Goal: Task Accomplishment & Management: Manage account settings

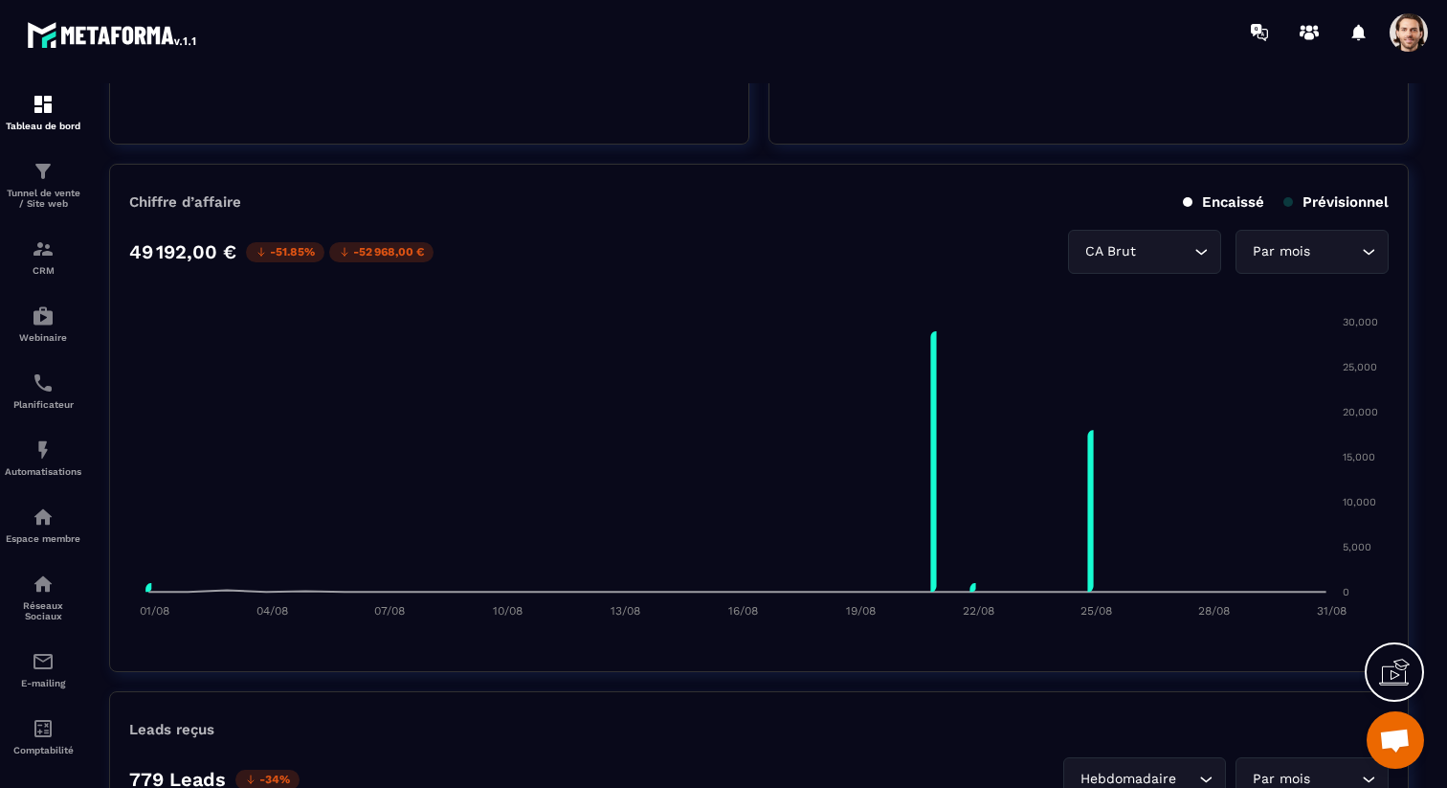
scroll to position [873, 0]
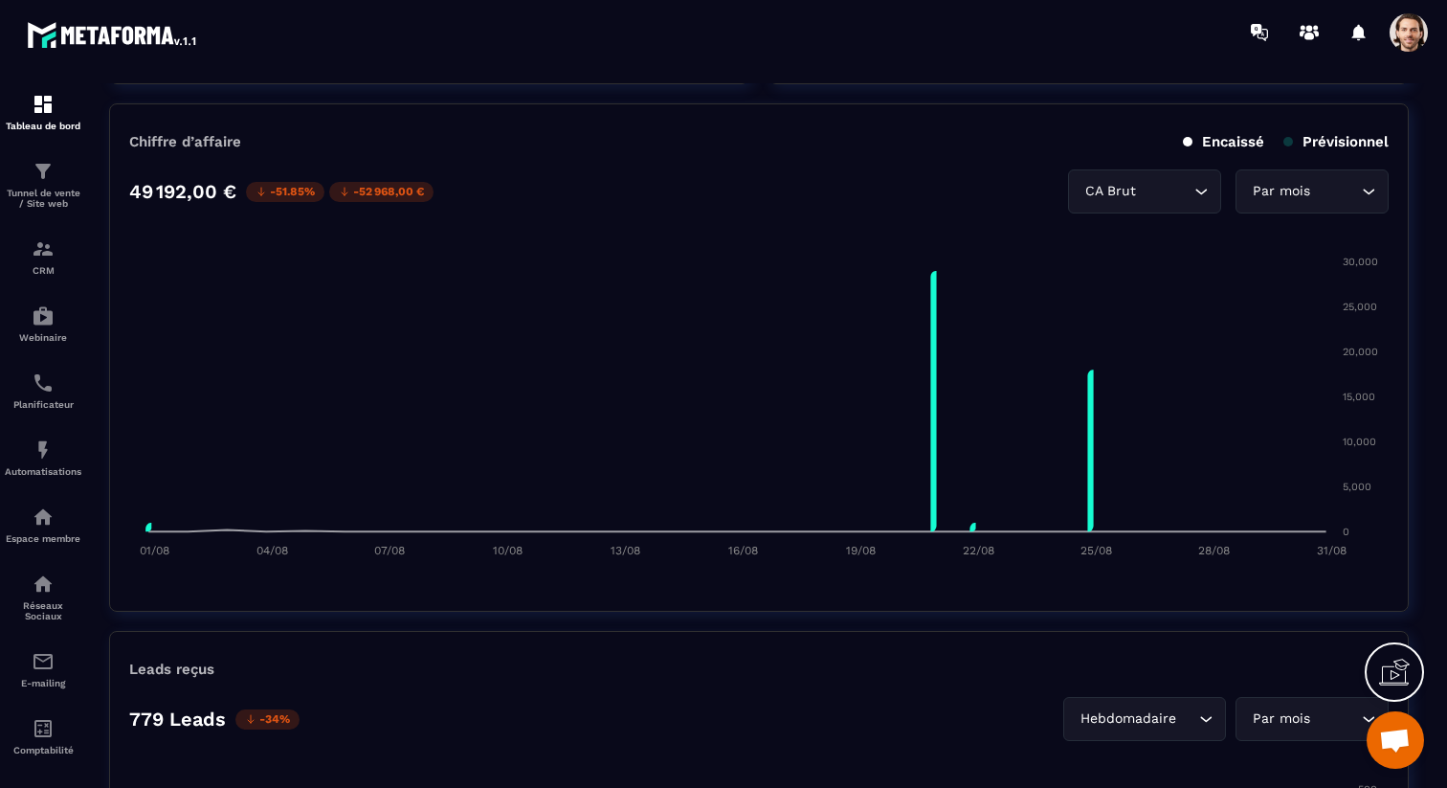
click at [1311, 193] on div "Par mois" at bounding box center [1302, 191] width 113 height 21
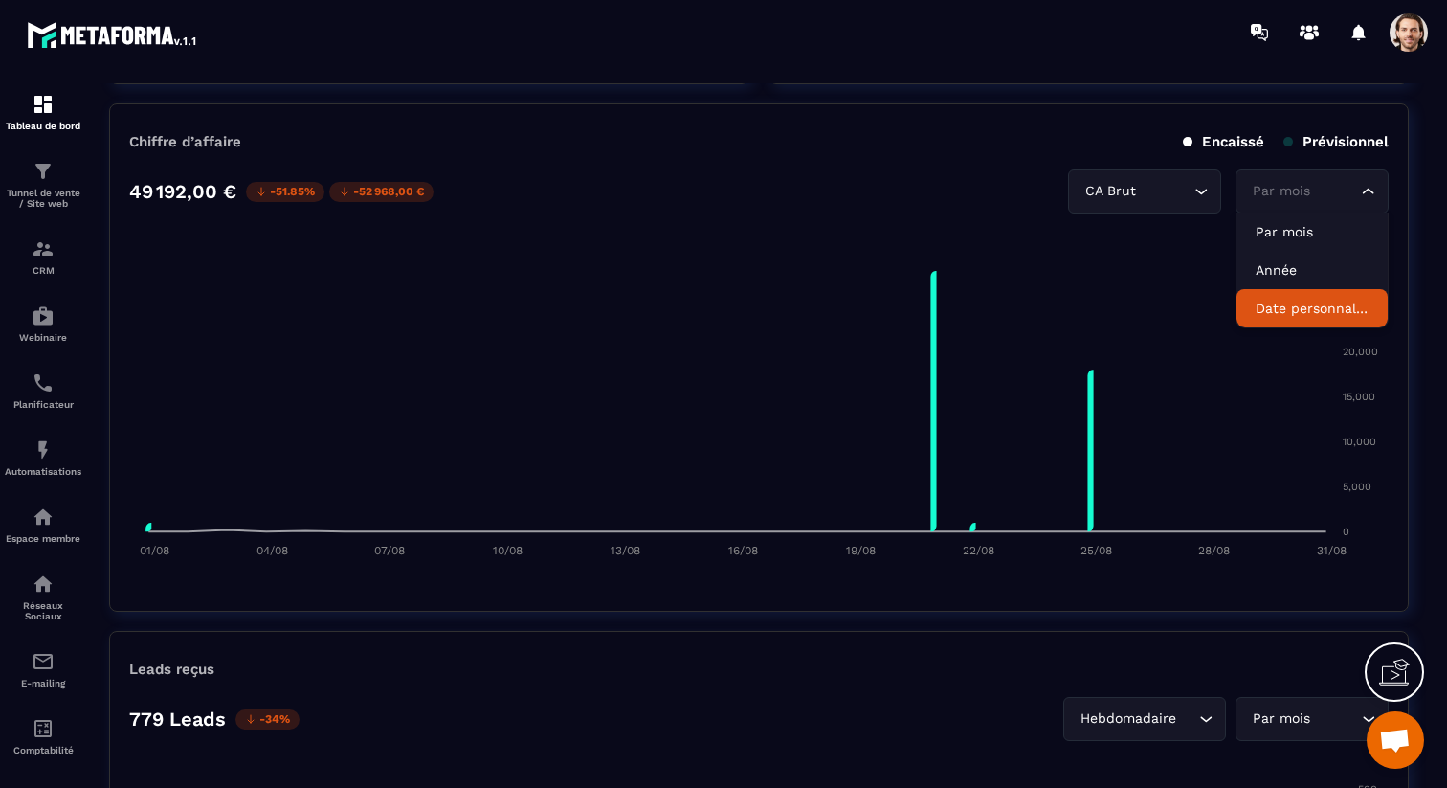
click at [1310, 307] on p "Date personnalisée" at bounding box center [1312, 308] width 113 height 19
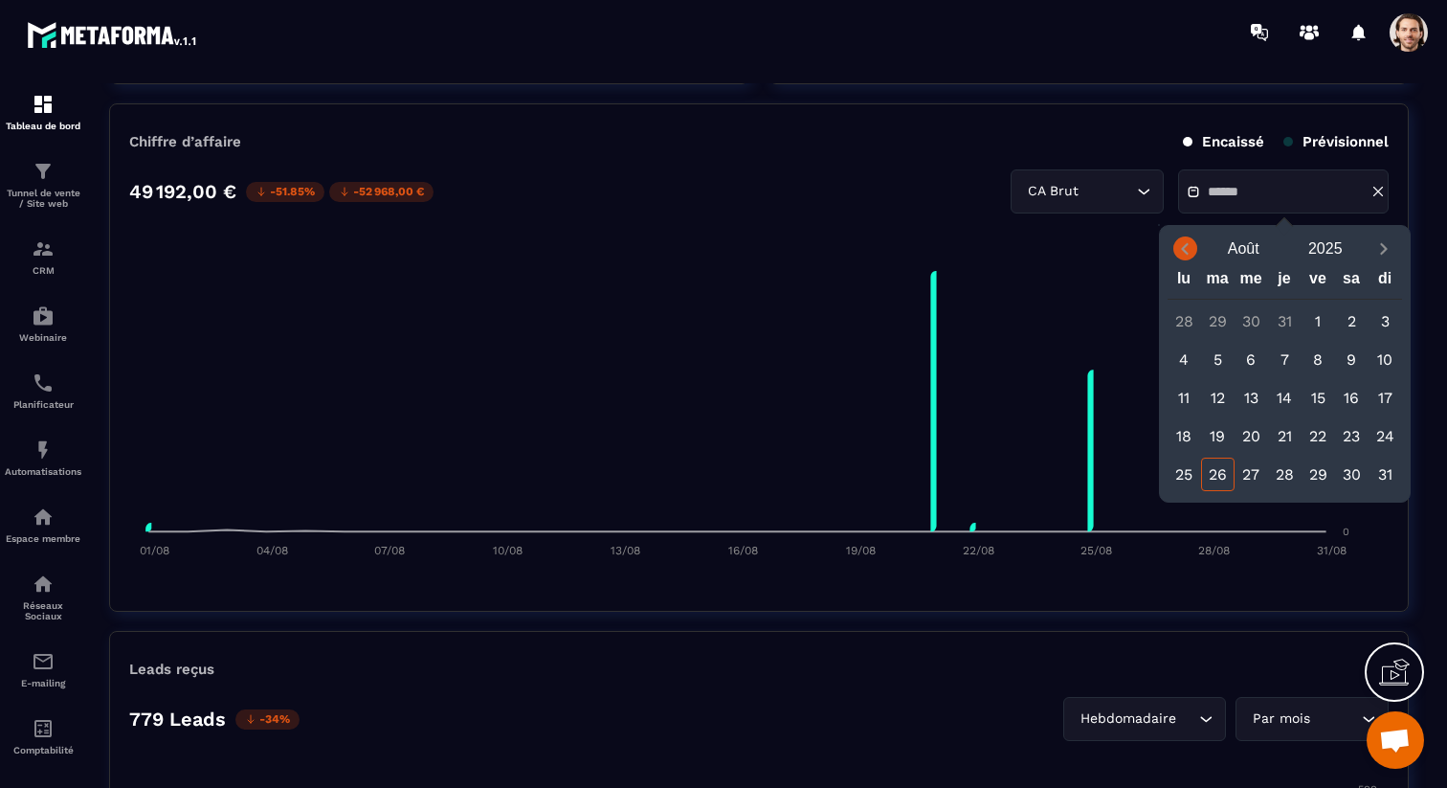
click at [1187, 257] on icon "Previous month" at bounding box center [1184, 248] width 19 height 19
click at [1215, 323] on div "1" at bounding box center [1217, 320] width 33 height 33
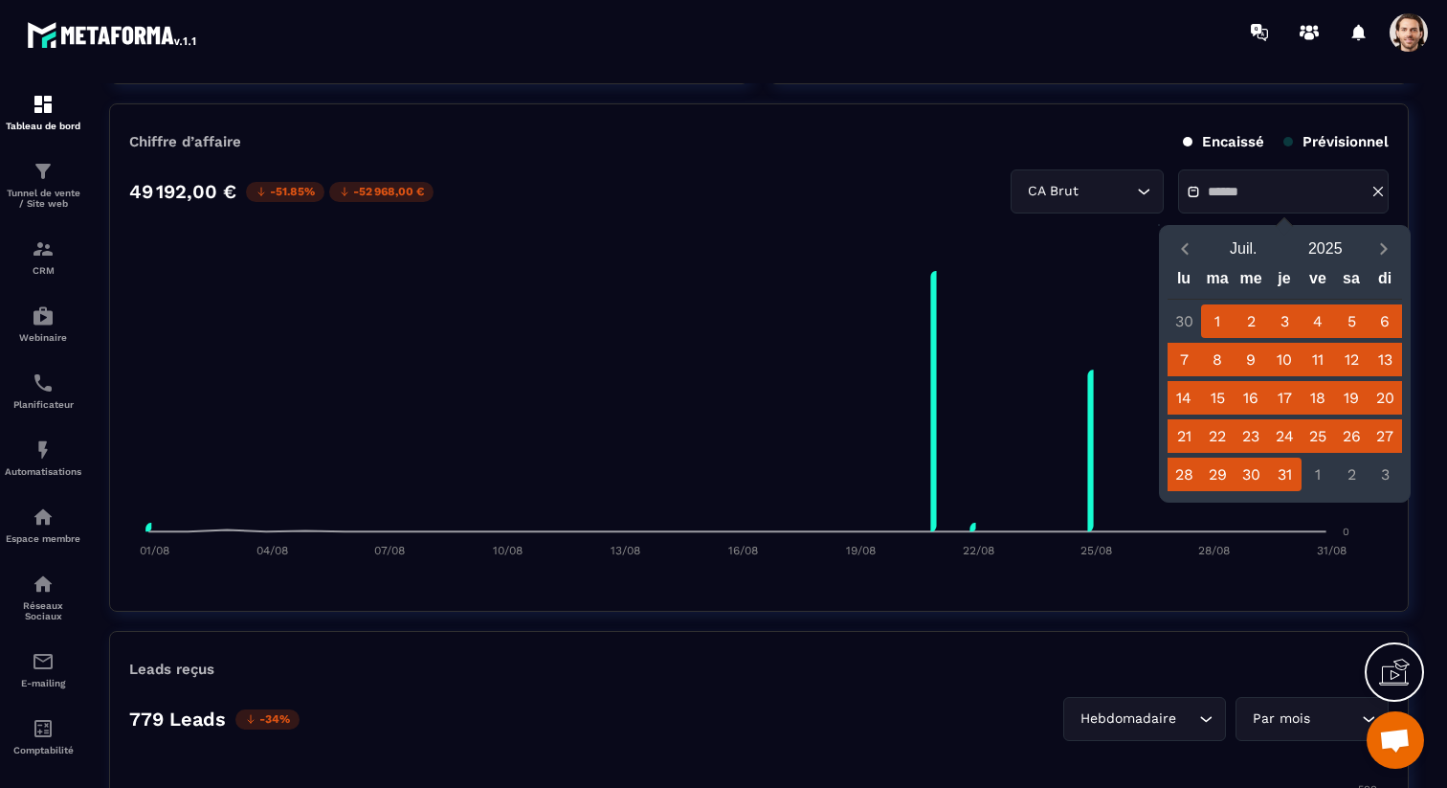
click at [1290, 470] on div "31" at bounding box center [1284, 473] width 33 height 33
type input "**********"
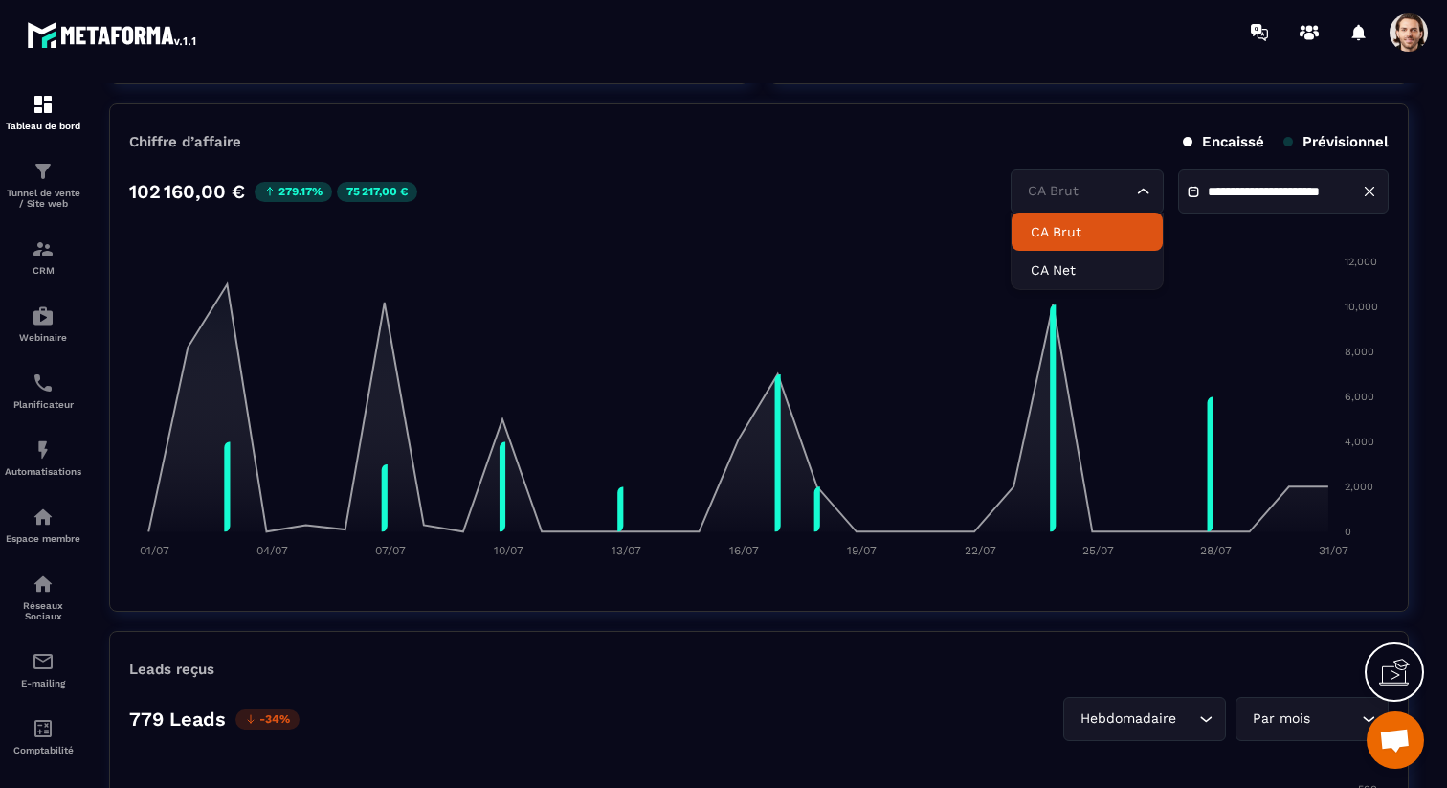
click at [1134, 195] on icon "Search for option" at bounding box center [1143, 191] width 19 height 19
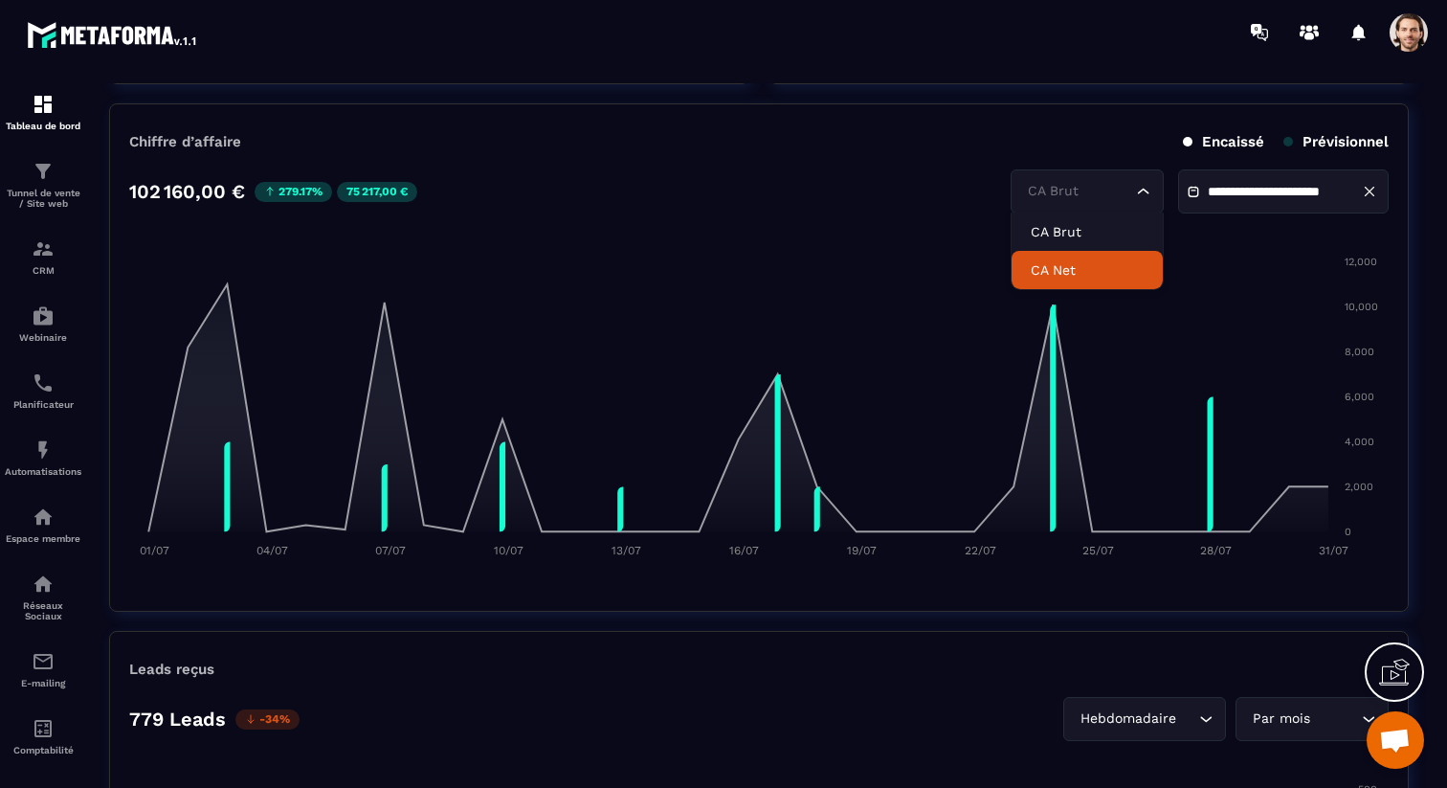
click at [1116, 262] on p "CA Net" at bounding box center [1087, 269] width 113 height 19
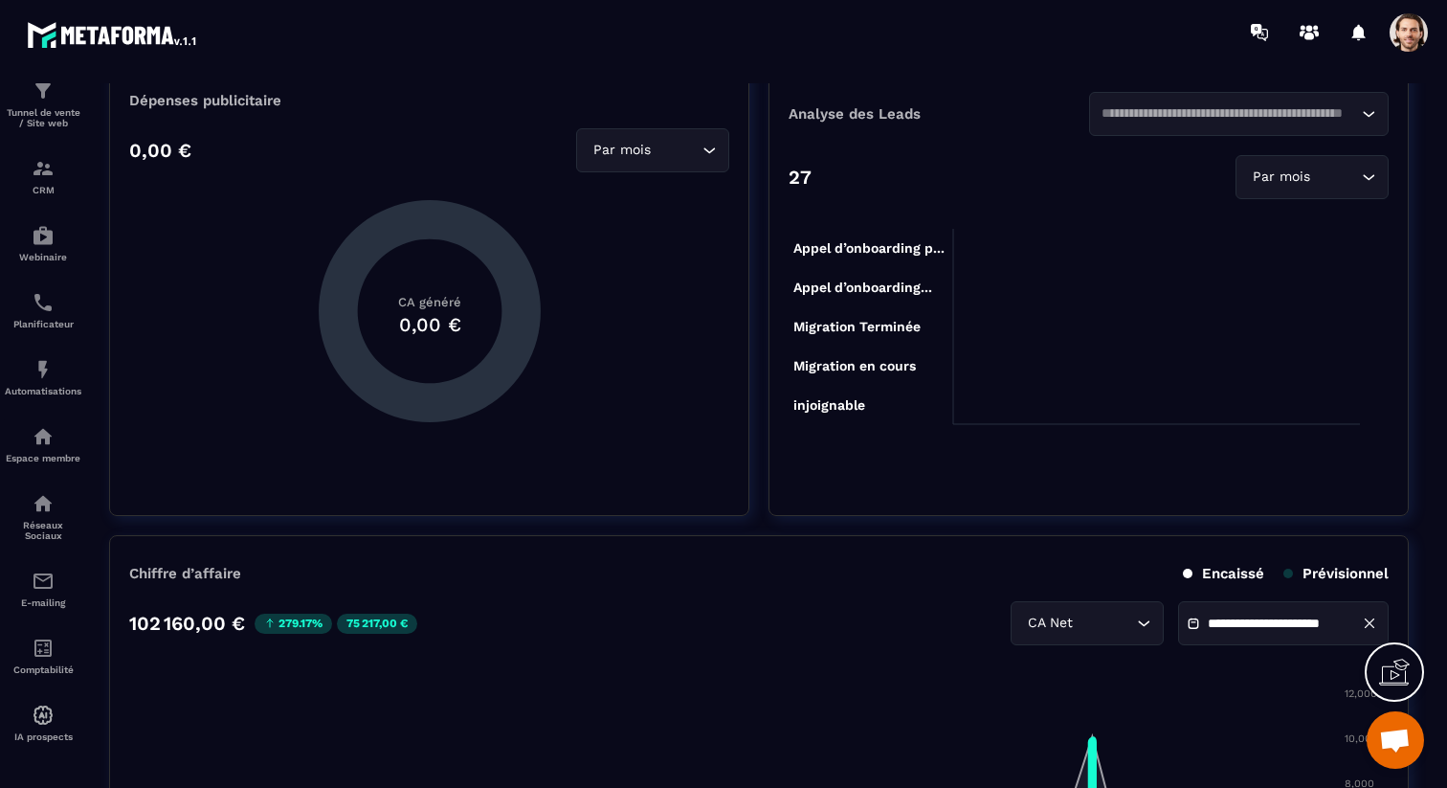
scroll to position [0, 0]
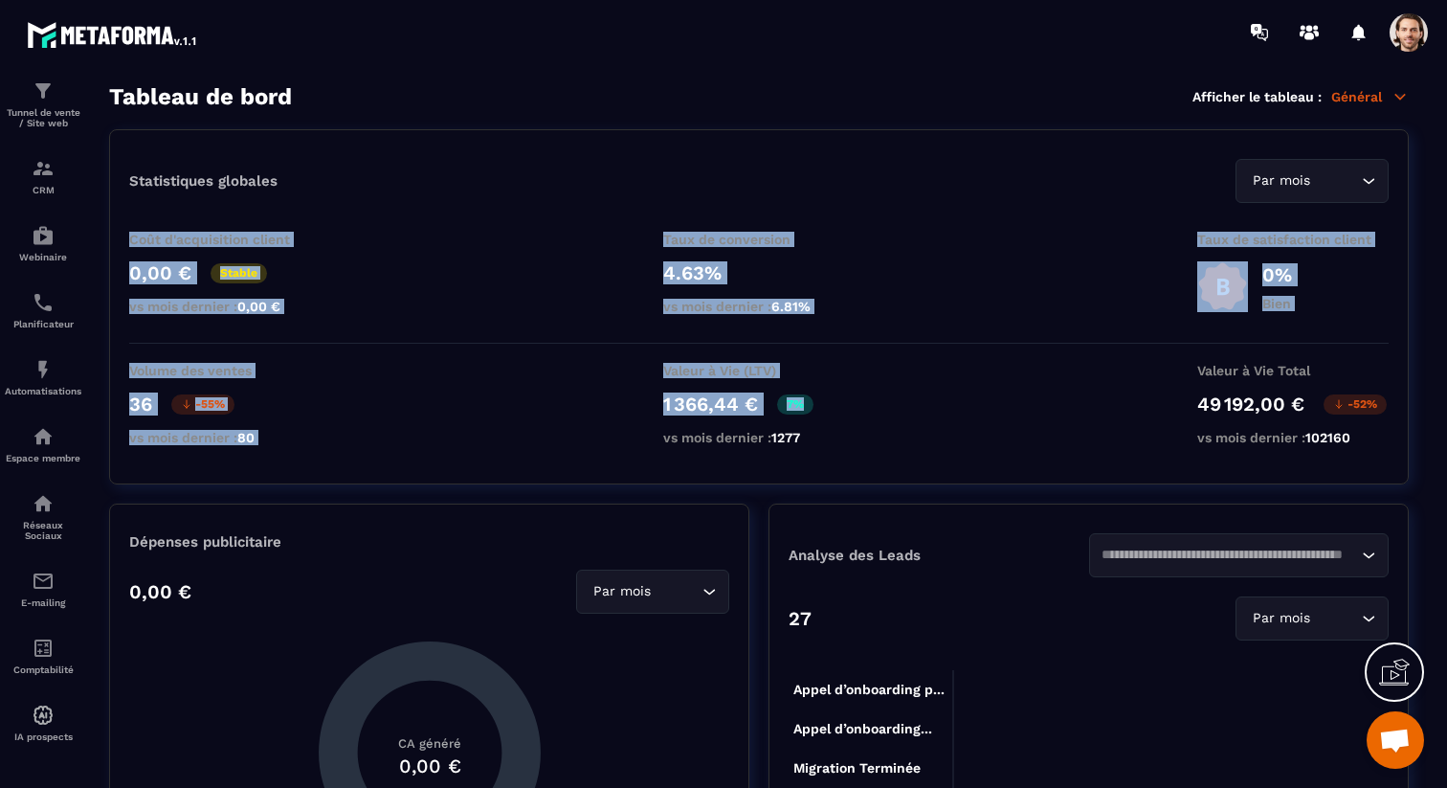
drag, startPoint x: 127, startPoint y: 239, endPoint x: 847, endPoint y: 410, distance: 739.6
click at [847, 410] on div "Statistiques globales Par mois Loading... Coût d'acquisition client 0,00 € Stab…" at bounding box center [759, 306] width 1300 height 355
click at [913, 351] on div "Statistiques globales Par mois Loading... Coût d'acquisition client 0,00 € Stab…" at bounding box center [759, 306] width 1300 height 355
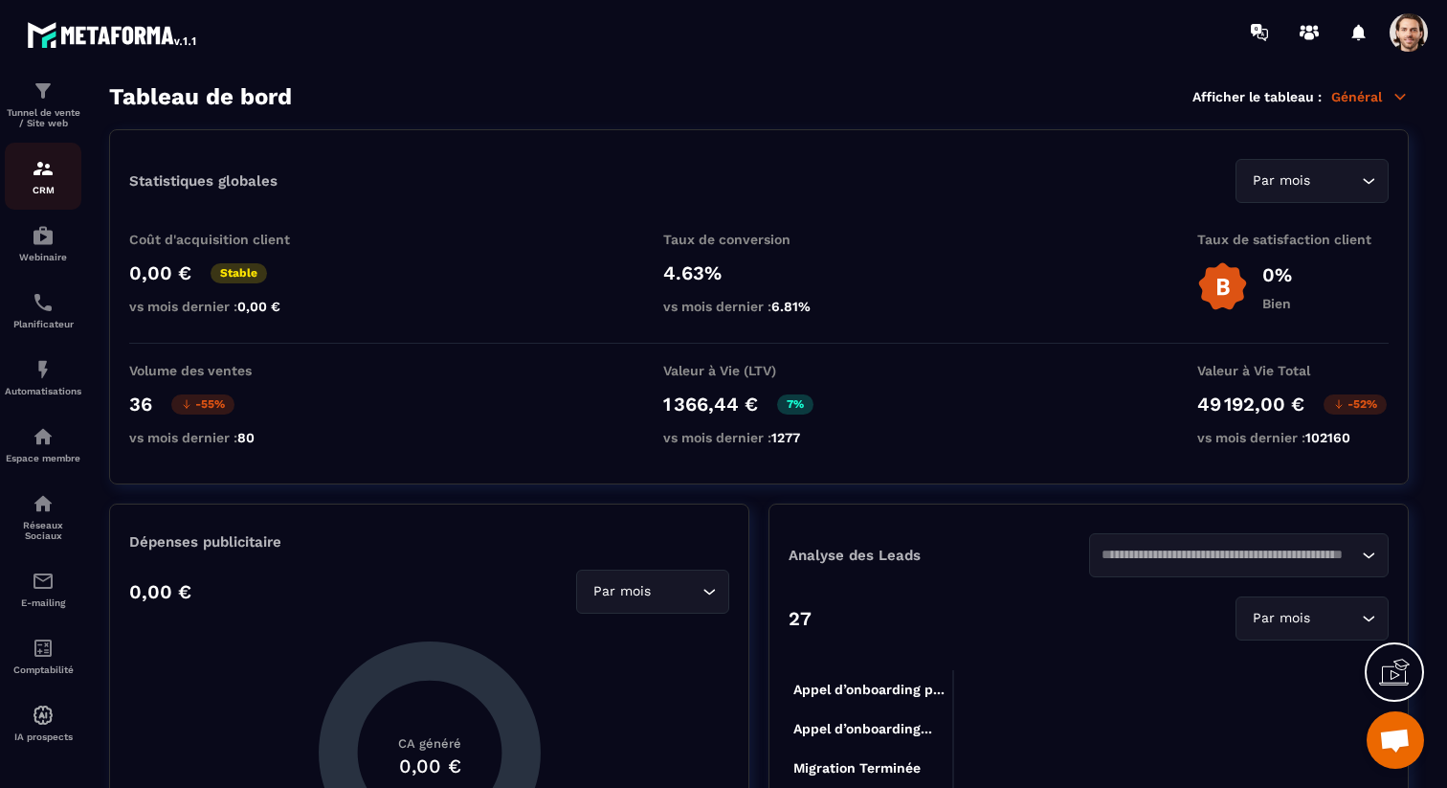
click at [40, 187] on link "CRM" at bounding box center [43, 176] width 77 height 67
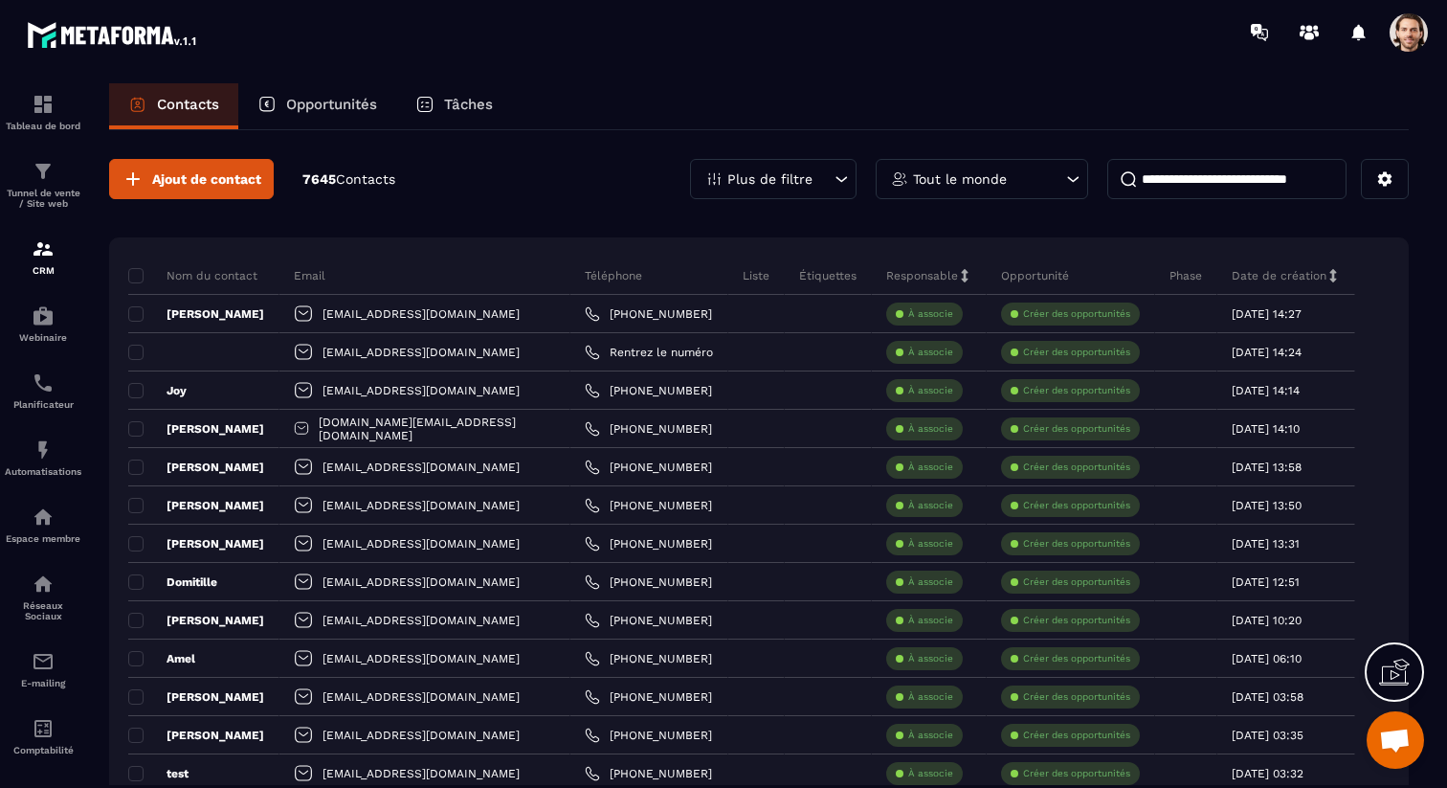
click at [308, 105] on p "Opportunités" at bounding box center [331, 104] width 91 height 17
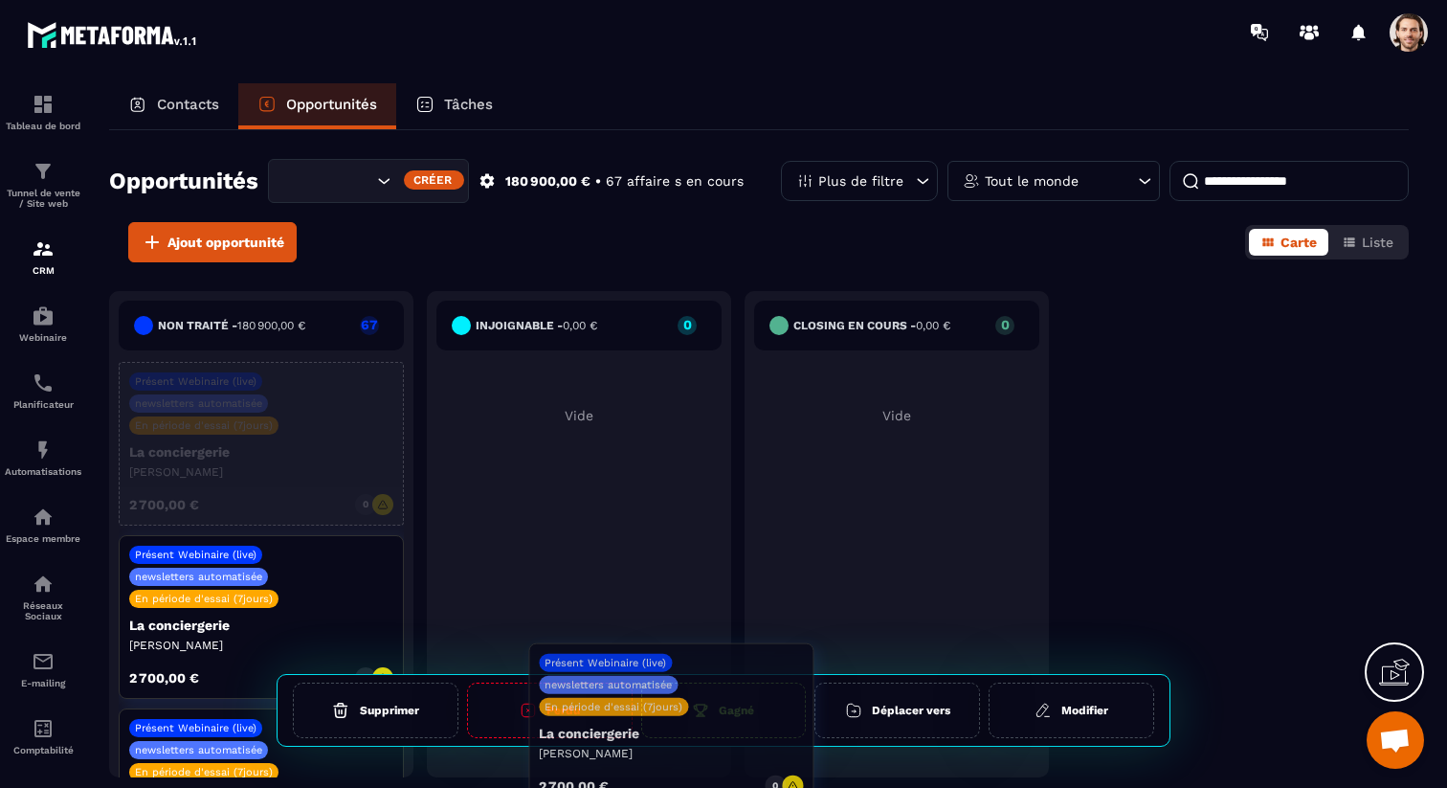
drag, startPoint x: 304, startPoint y: 425, endPoint x: 714, endPoint y: 705, distance: 496.4
click at [714, 705] on div "Non traité - 180 900,00 € 67 Présent Webinaire (live) newsletters automatisée E…" at bounding box center [759, 543] width 1300 height 505
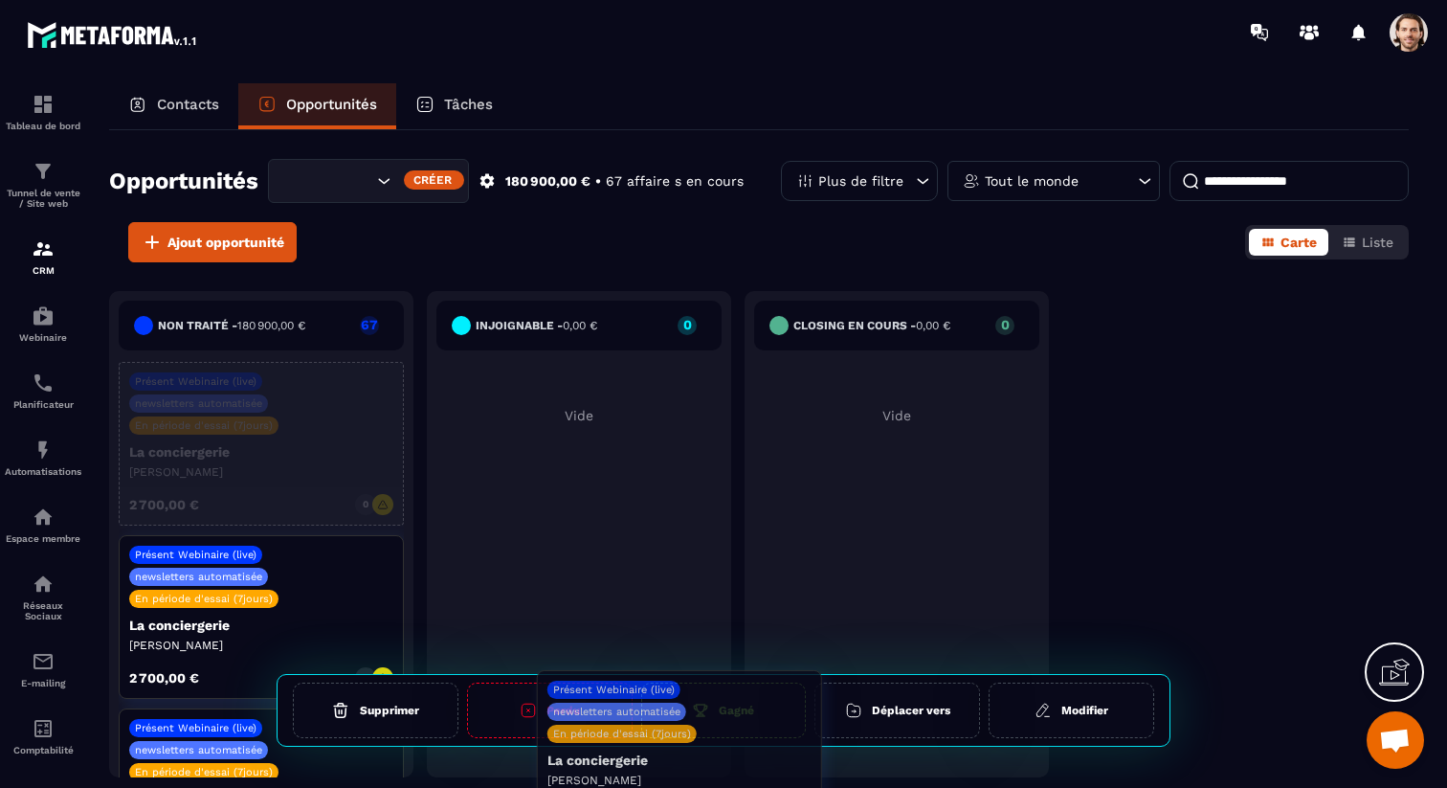
drag, startPoint x: 326, startPoint y: 396, endPoint x: 744, endPoint y: 703, distance: 518.2
click at [744, 704] on div "Non traité - 180 900,00 € 67 Présent Webinaire (live) newsletters automatisée E…" at bounding box center [759, 543] width 1300 height 505
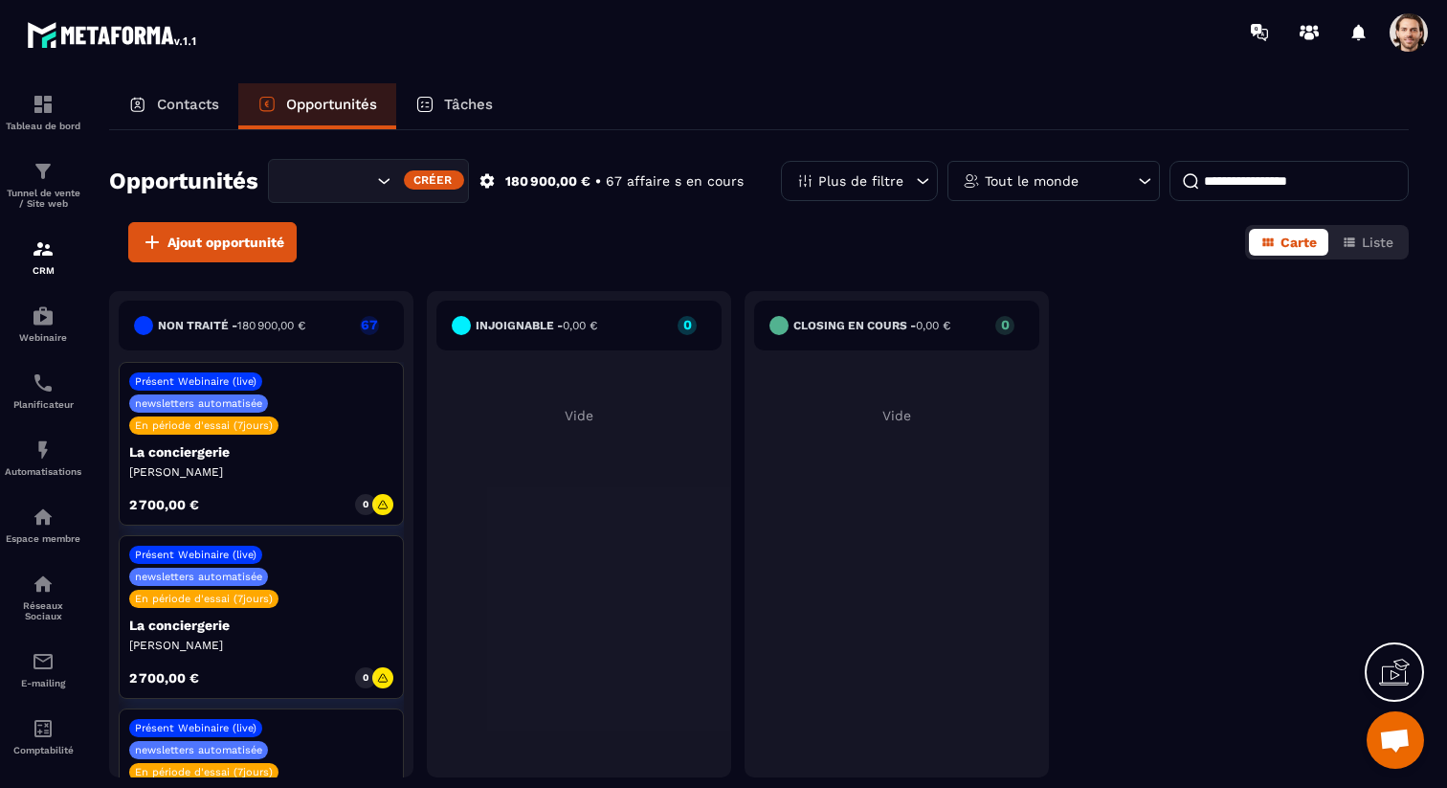
click at [734, 710] on div "Non traité - 180 900,00 € 67 Présent Webinaire (live) newsletters automatisée E…" at bounding box center [579, 539] width 940 height 496
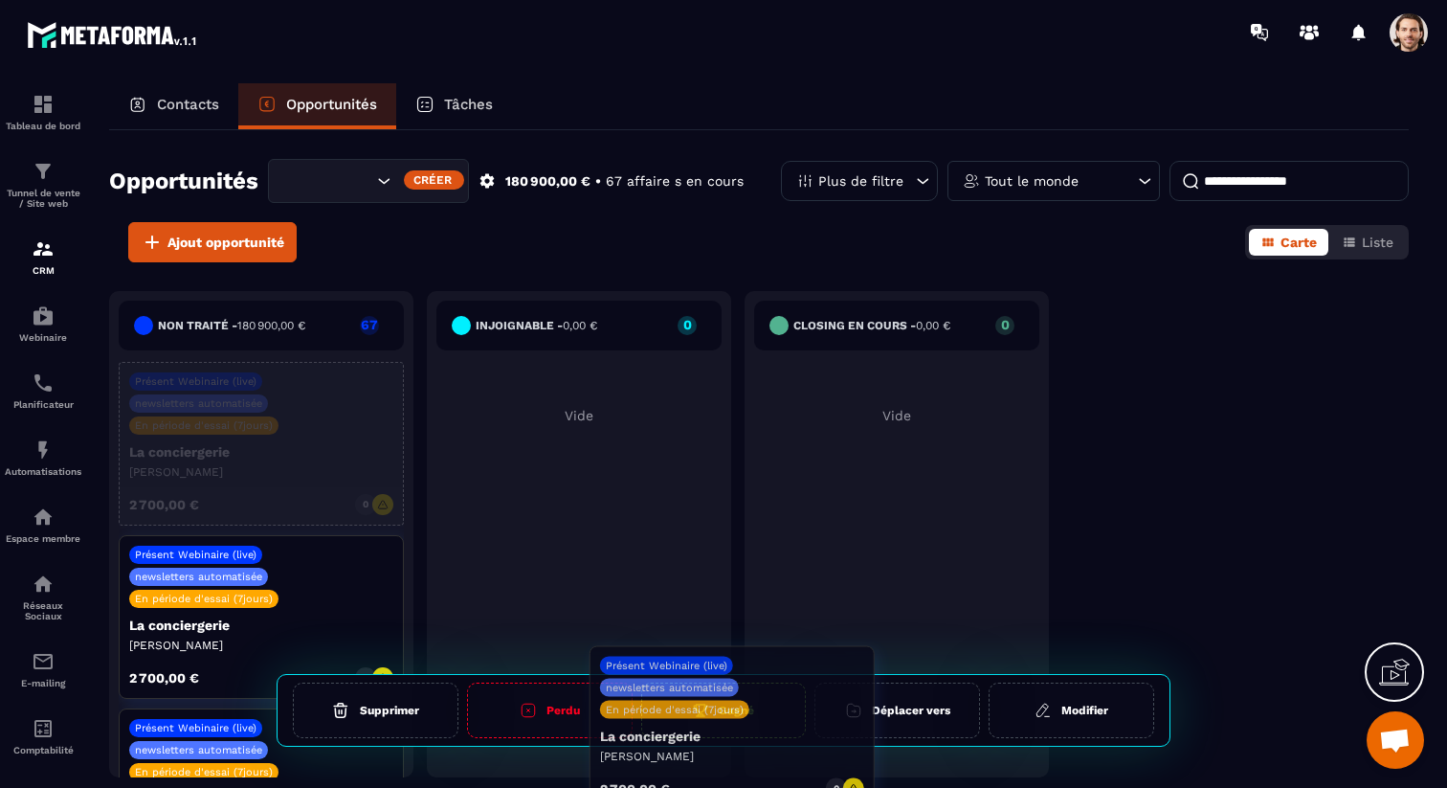
drag, startPoint x: 249, startPoint y: 424, endPoint x: 719, endPoint y: 711, distance: 550.7
click at [719, 711] on div "Non traité - 180 900,00 € 67 Présent Webinaire (live) newsletters automatisée E…" at bounding box center [759, 543] width 1300 height 505
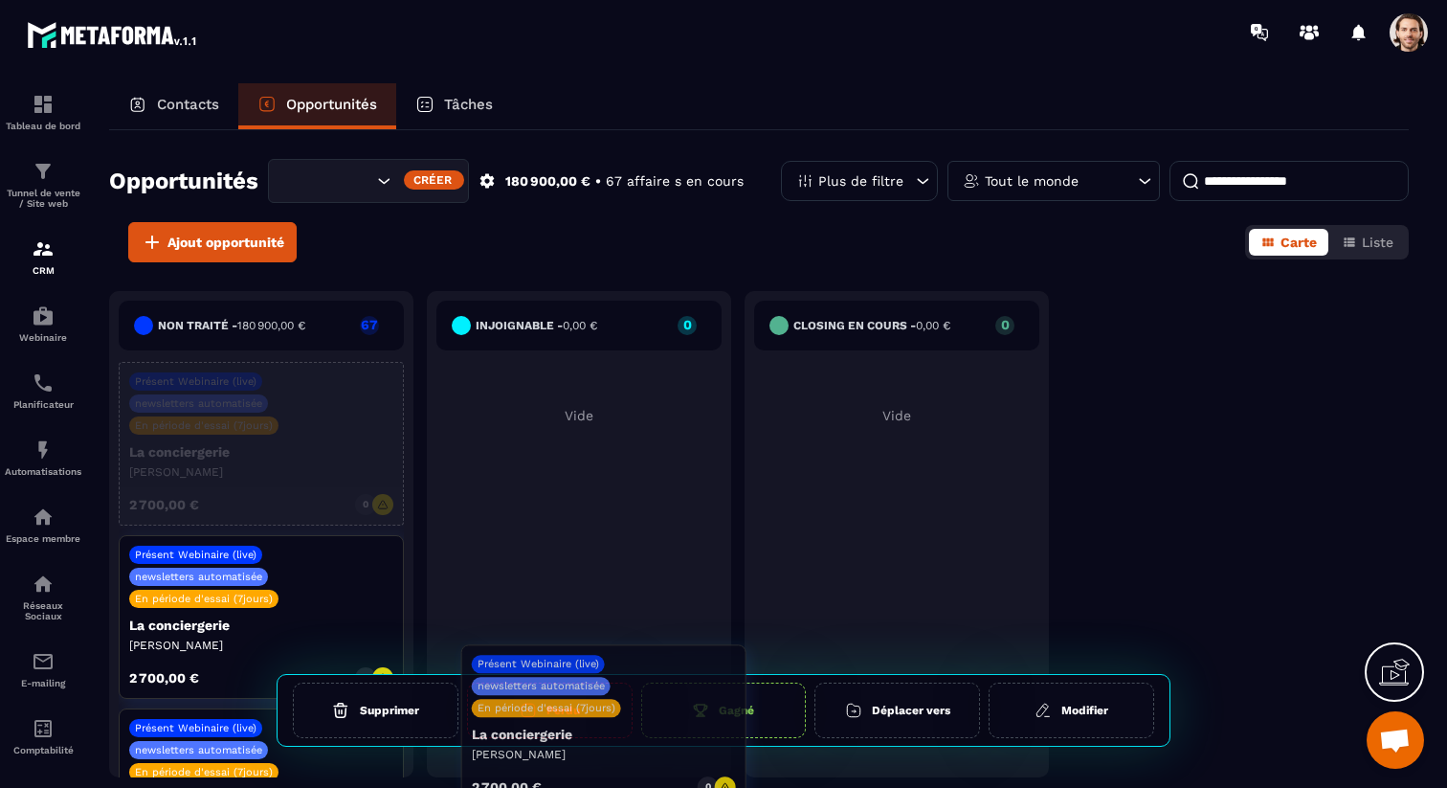
drag, startPoint x: 249, startPoint y: 426, endPoint x: 591, endPoint y: 708, distance: 443.2
click at [591, 708] on div "Non traité - 180 900,00 € 67 Présent Webinaire (live) newsletters automatisée E…" at bounding box center [759, 543] width 1300 height 505
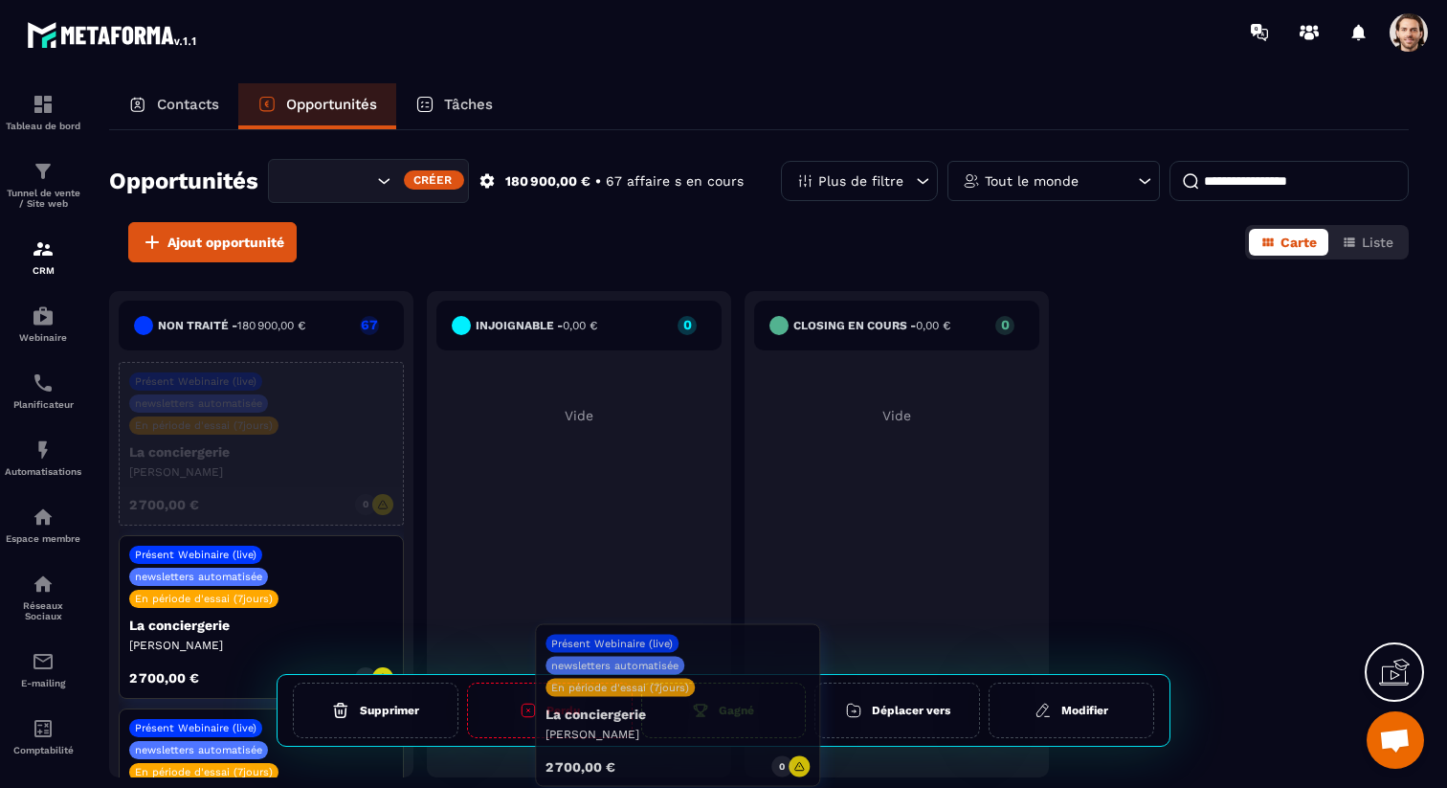
drag, startPoint x: 325, startPoint y: 442, endPoint x: 743, endPoint y: 704, distance: 492.8
click at [743, 704] on div "Non traité - 180 900,00 € 67 Présent Webinaire (live) newsletters automatisée E…" at bounding box center [759, 543] width 1300 height 505
